Goal: Task Accomplishment & Management: Manage account settings

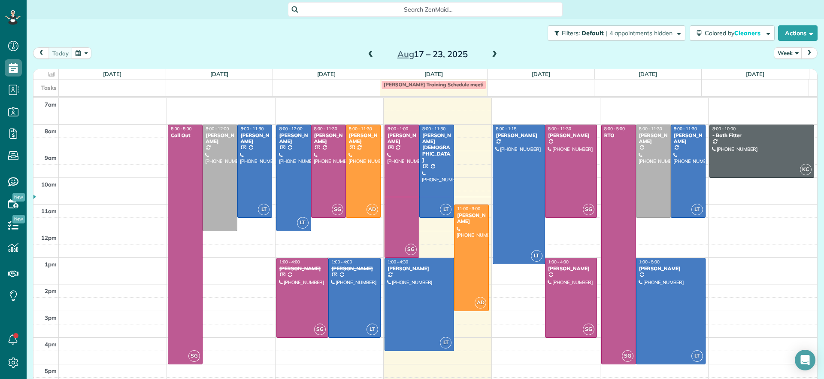
scroll to position [4, 4]
click at [426, 294] on div at bounding box center [419, 304] width 69 height 92
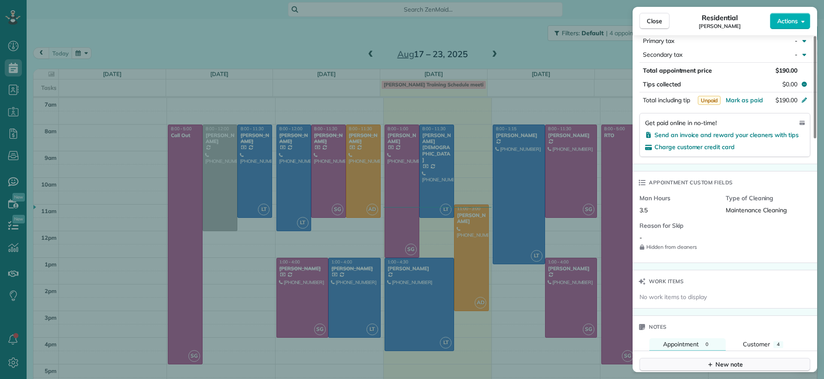
scroll to position [426, 0]
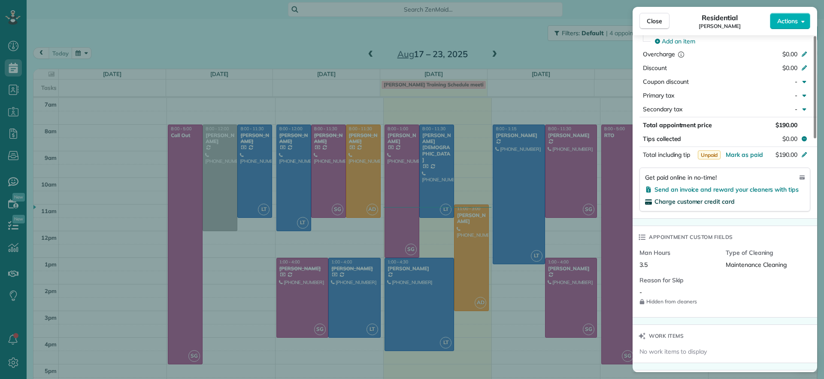
click at [718, 199] on span "Charge customer credit card" at bounding box center [695, 201] width 80 height 8
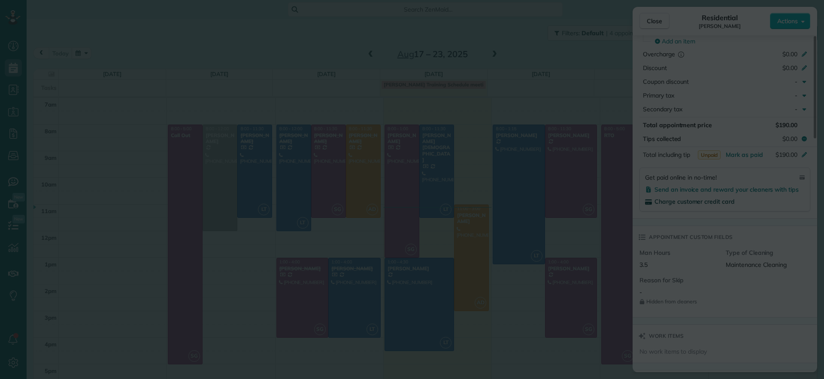
scroll to position [82, 0]
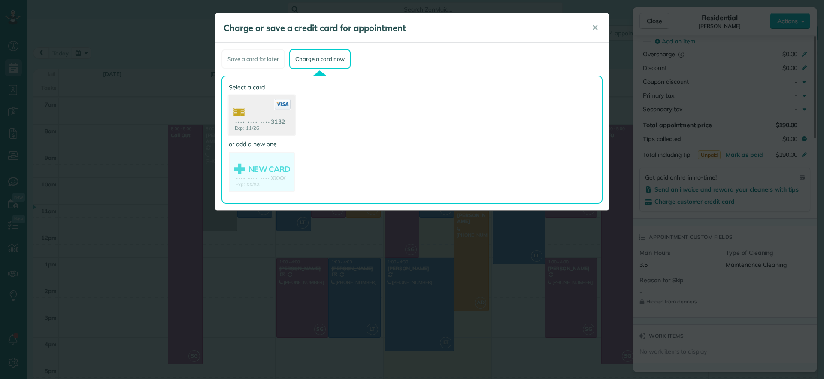
click at [272, 130] on use at bounding box center [262, 116] width 66 height 42
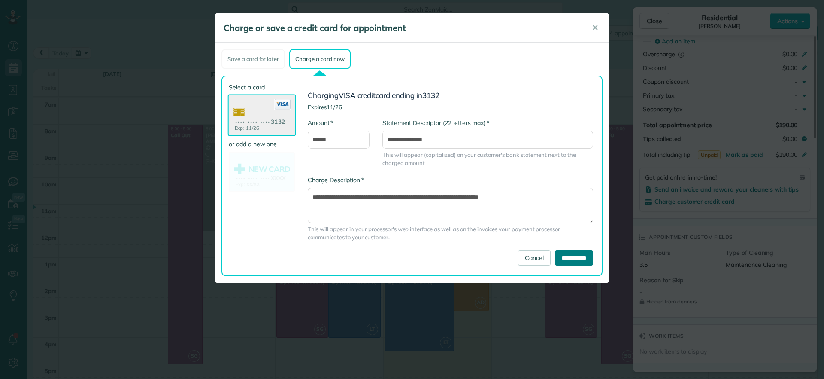
click at [574, 251] on input "**********" at bounding box center [574, 257] width 38 height 15
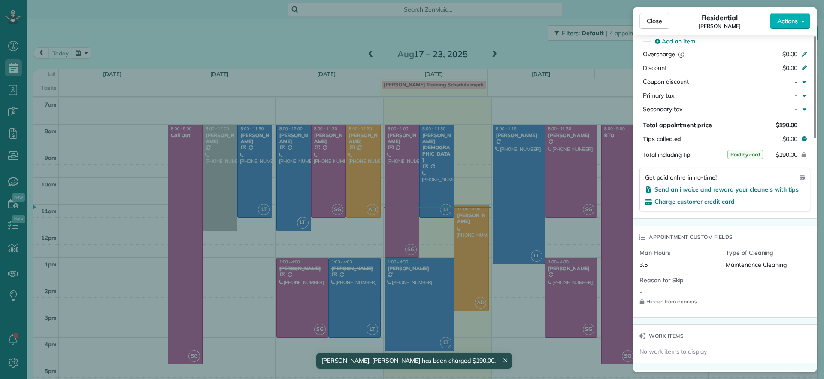
click at [485, 21] on div "Close Residential Gary Murphree Actions Status Active Gary Murphree · Open prof…" at bounding box center [412, 189] width 824 height 379
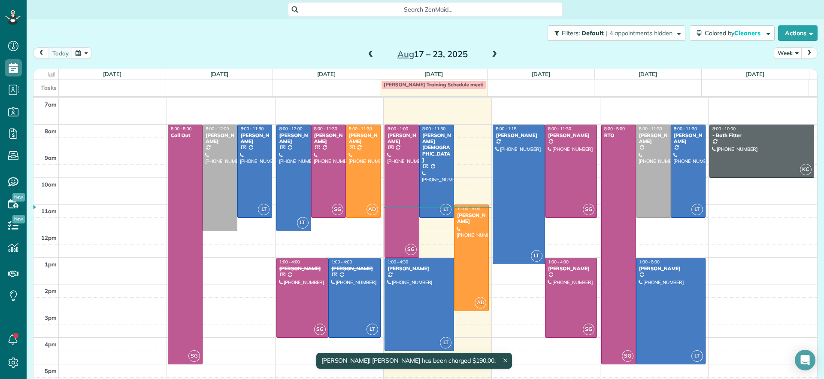
click at [390, 149] on div at bounding box center [402, 191] width 34 height 132
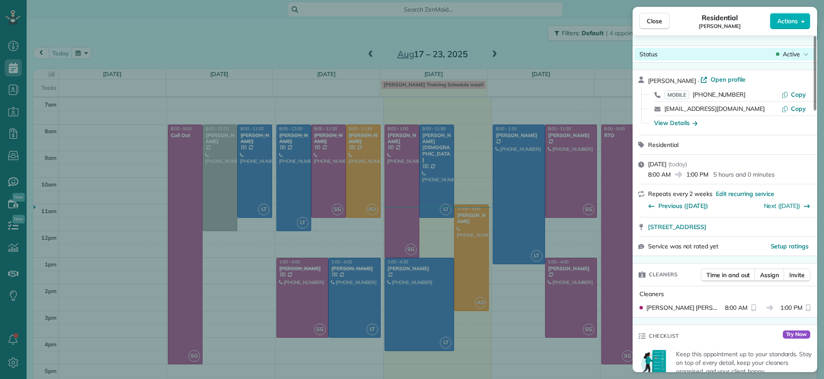
click at [798, 55] on span "Active" at bounding box center [791, 54] width 17 height 9
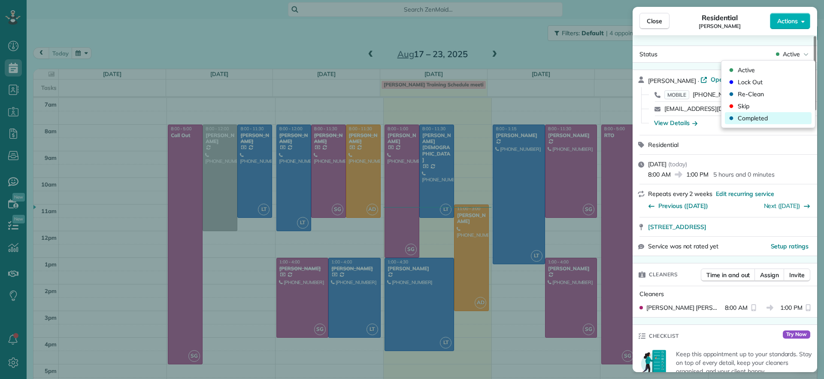
click at [756, 118] on span "Completed" at bounding box center [753, 118] width 30 height 9
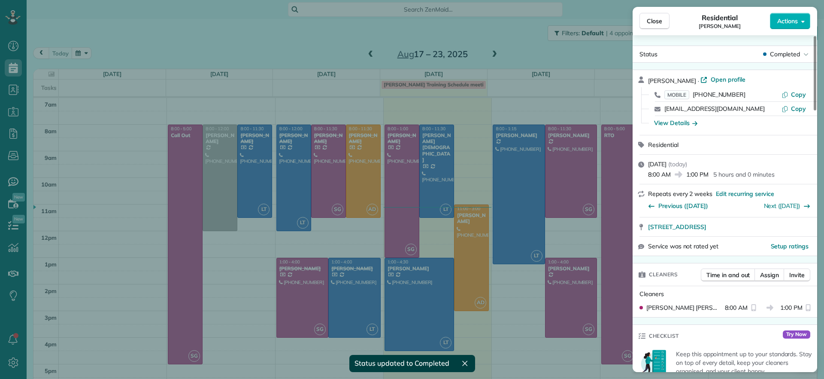
click at [422, 172] on div "Close Residential Denise Nelson Actions Status Completed Denise Nelson · Open p…" at bounding box center [412, 189] width 824 height 379
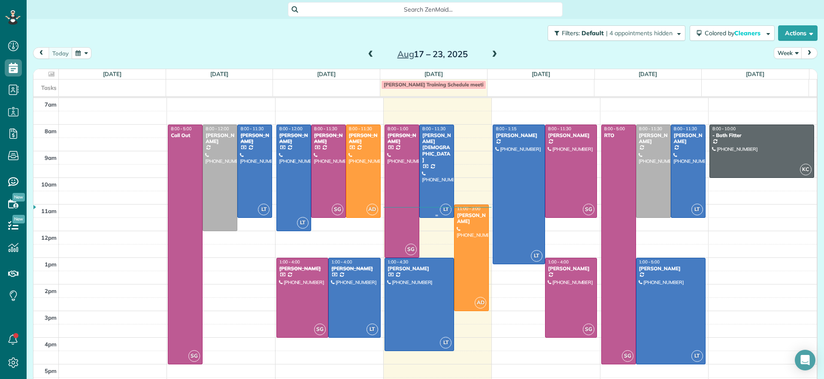
click at [425, 172] on div at bounding box center [437, 171] width 34 height 92
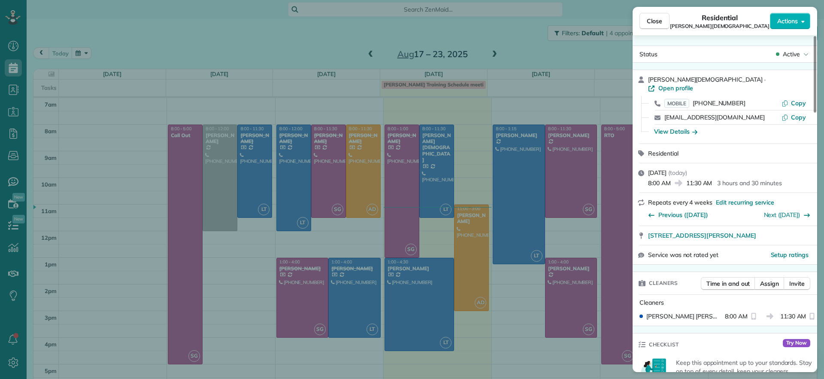
click at [797, 52] on span "Active" at bounding box center [791, 54] width 17 height 9
click at [757, 120] on span "Completed" at bounding box center [753, 118] width 30 height 9
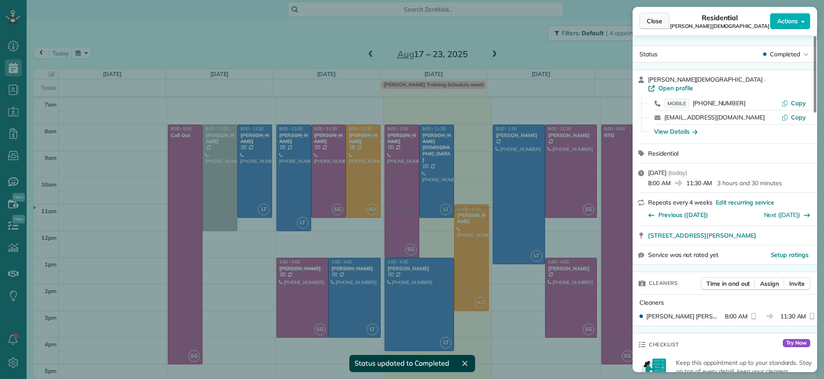
click at [658, 23] on span "Close" at bounding box center [654, 21] width 15 height 9
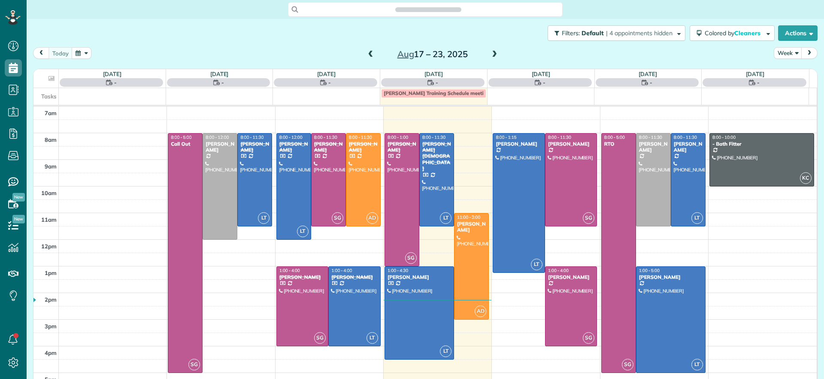
scroll to position [4, 4]
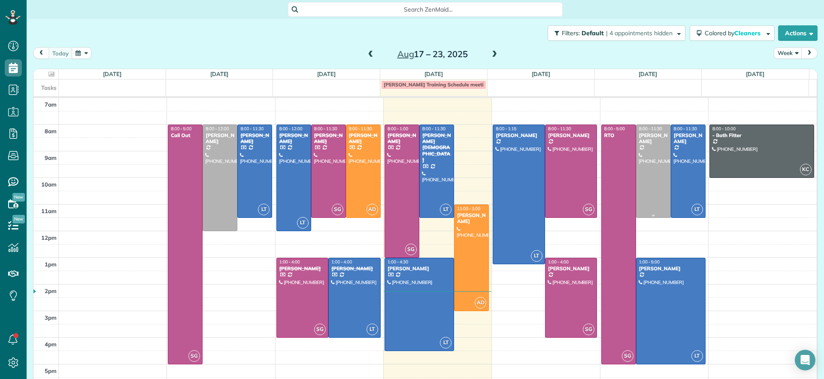
click at [642, 164] on div at bounding box center [654, 171] width 34 height 92
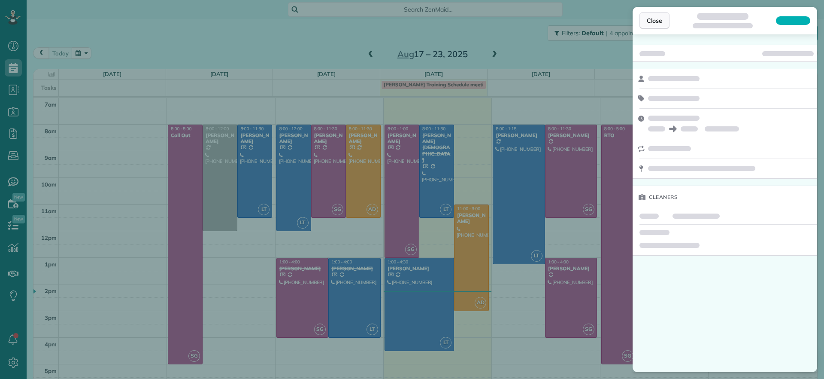
click at [661, 21] on span "Close" at bounding box center [654, 20] width 15 height 9
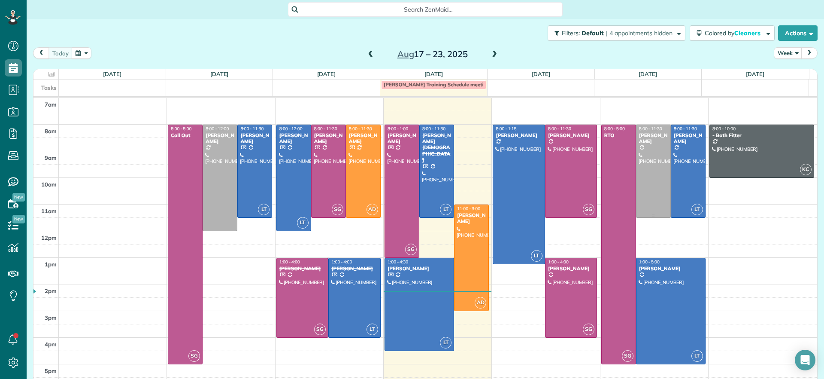
click at [648, 179] on div at bounding box center [654, 171] width 34 height 92
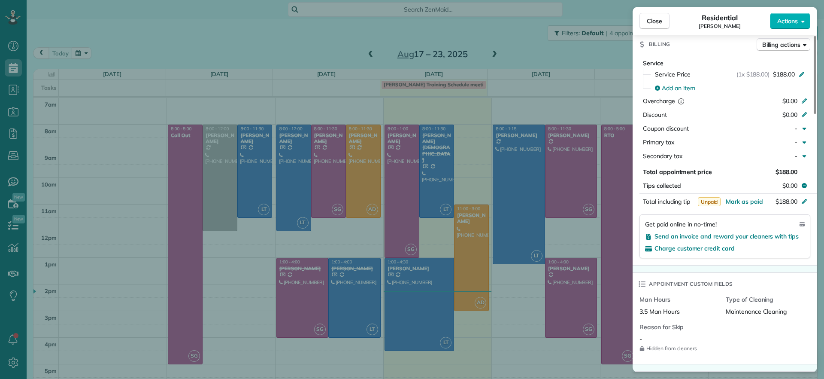
scroll to position [592, 0]
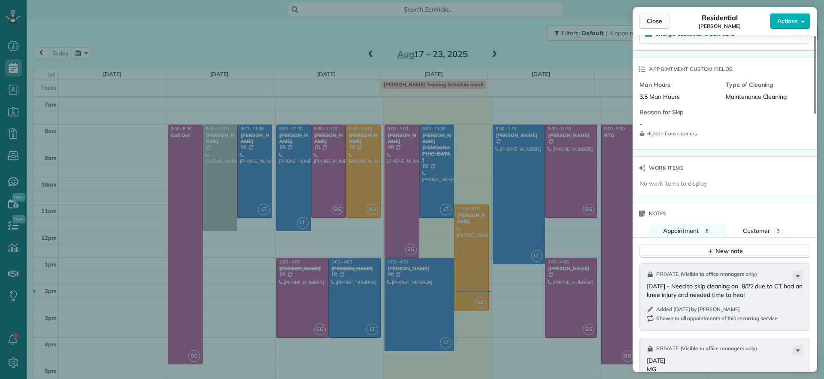
click at [647, 24] on span "Close" at bounding box center [654, 21] width 15 height 9
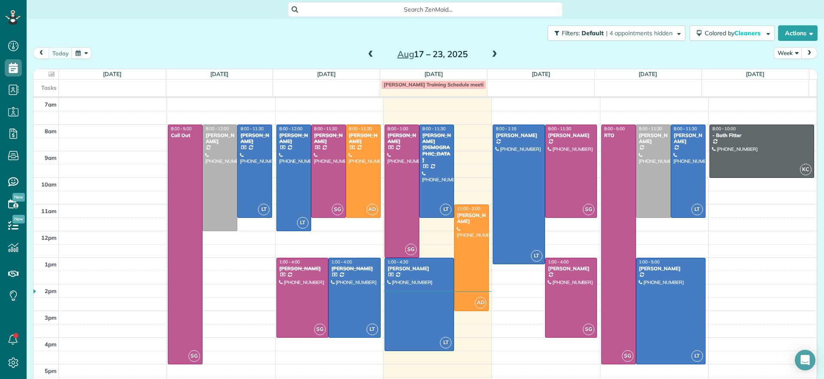
click at [491, 54] on span at bounding box center [494, 55] width 9 height 8
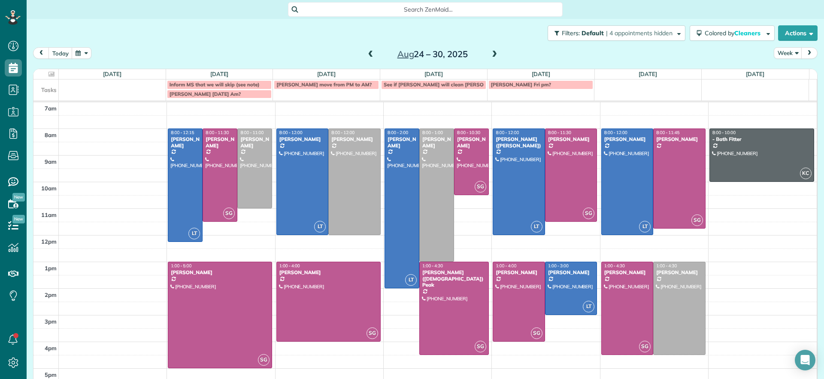
click at [491, 51] on span at bounding box center [494, 55] width 9 height 8
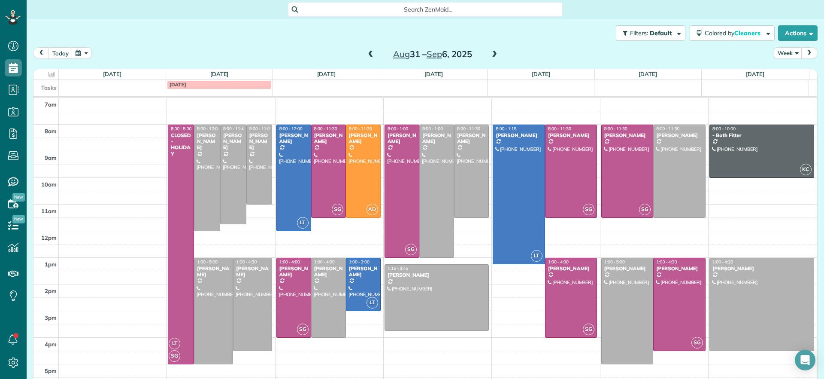
click at [491, 51] on span at bounding box center [494, 55] width 9 height 8
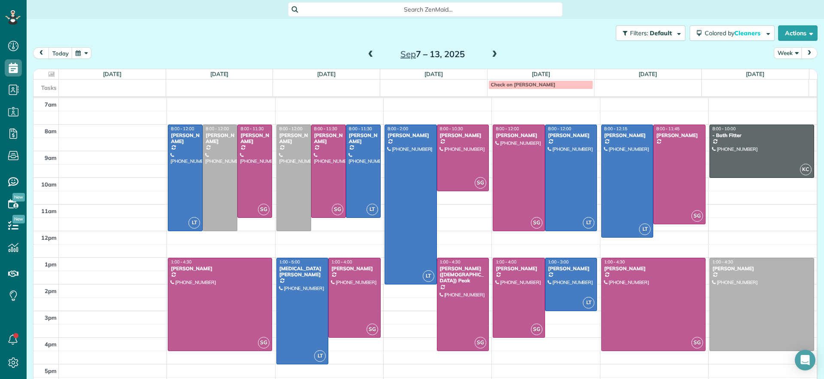
click at [368, 53] on span at bounding box center [370, 55] width 9 height 8
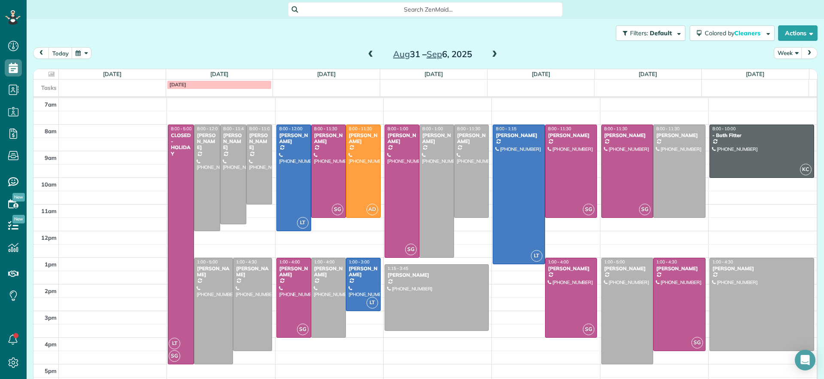
click at [490, 57] on span at bounding box center [494, 55] width 9 height 8
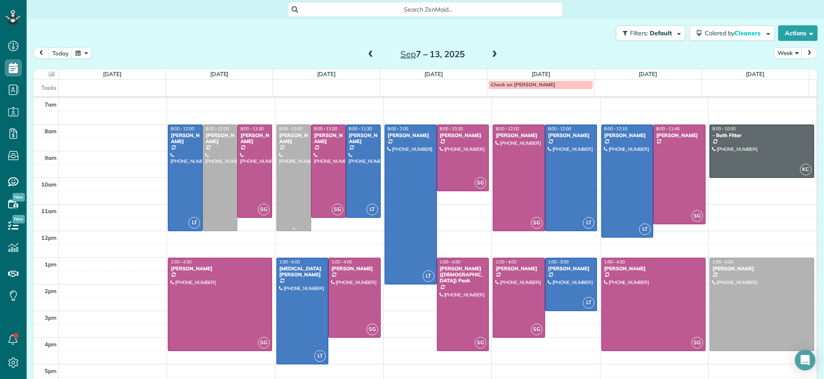
click at [300, 174] on div at bounding box center [294, 178] width 34 height 106
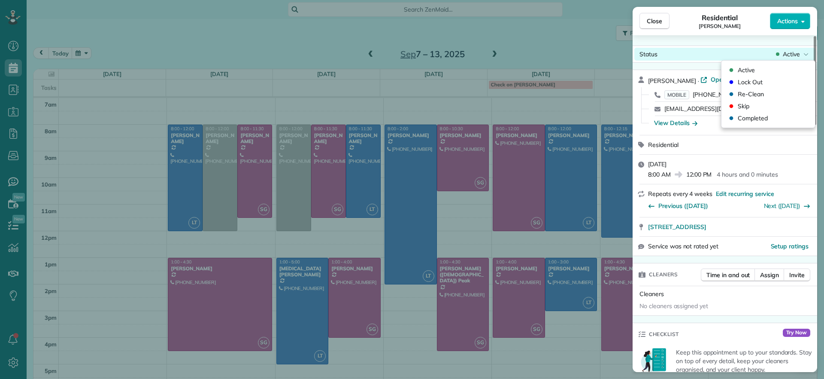
click at [796, 55] on span "Active" at bounding box center [791, 54] width 17 height 9
click at [797, 54] on span "Active" at bounding box center [791, 54] width 17 height 9
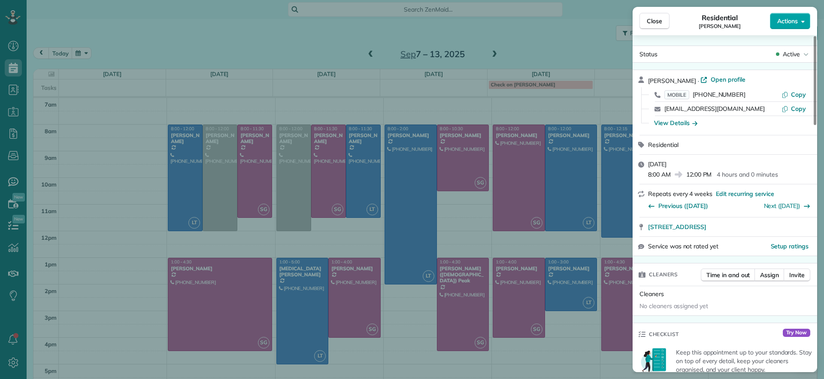
click at [790, 23] on span "Actions" at bounding box center [787, 21] width 21 height 9
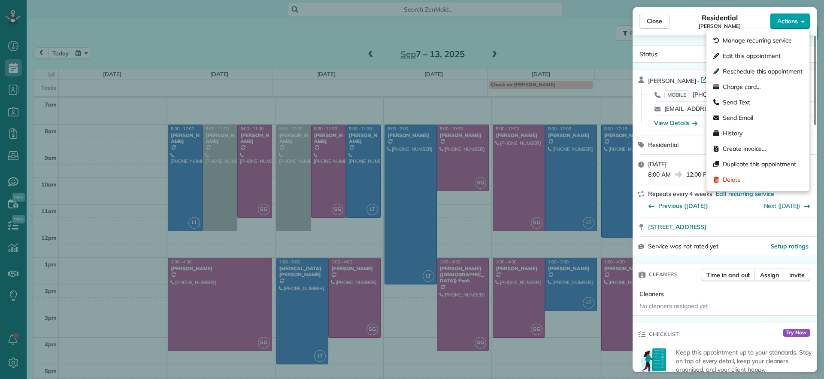
click at [791, 23] on span "Actions" at bounding box center [787, 21] width 21 height 9
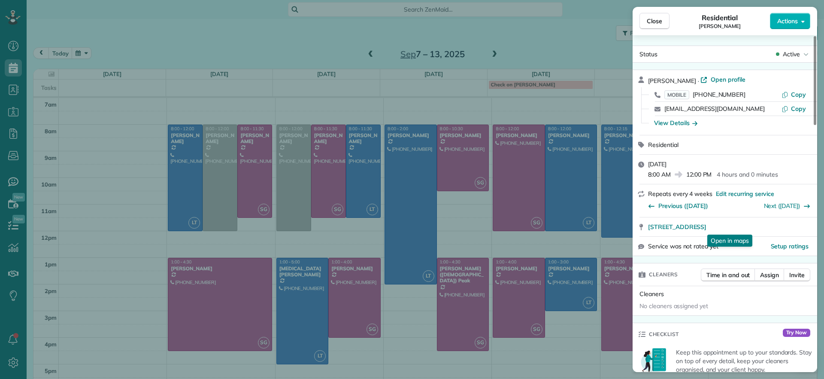
drag, startPoint x: 647, startPoint y: 228, endPoint x: 770, endPoint y: 231, distance: 123.2
click at [770, 231] on div "[STREET_ADDRESS] Open in maps Open in maps" at bounding box center [725, 226] width 185 height 19
click at [364, 55] on div "Close Residential [PERSON_NAME] Actions Status Active [PERSON_NAME] · Open prof…" at bounding box center [412, 189] width 824 height 379
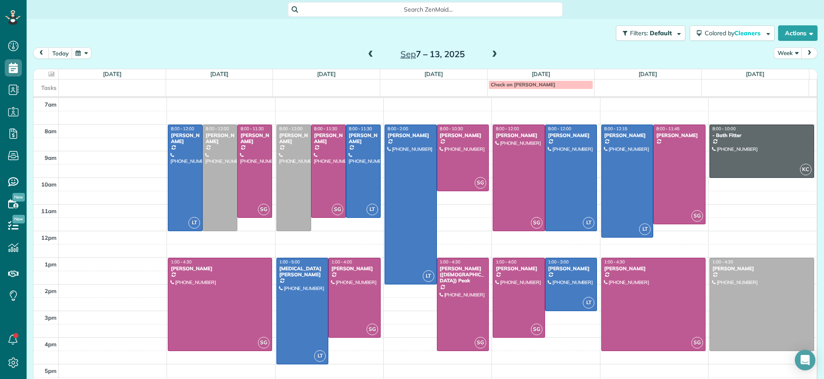
click at [366, 55] on span at bounding box center [370, 55] width 9 height 8
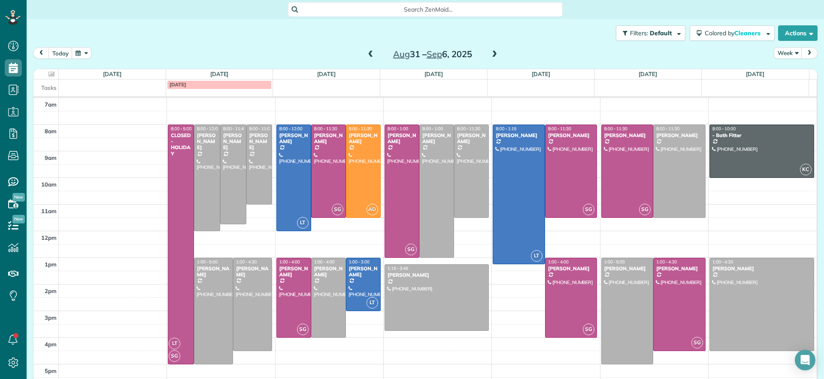
click at [366, 55] on span at bounding box center [370, 55] width 9 height 8
